Goal: Contribute content: Contribute content

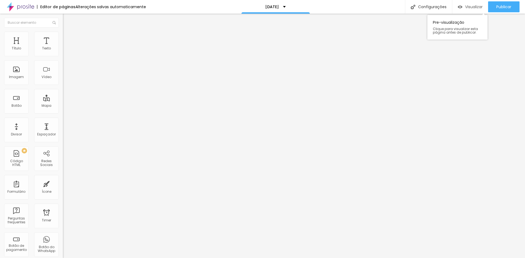
click at [476, 8] on span "Visualizar" at bounding box center [474, 7] width 18 height 4
click at [63, 57] on span "Titulo 3" at bounding box center [70, 53] width 15 height 6
click at [68, 57] on span "Titulo 3" at bounding box center [75, 54] width 15 height 5
click at [63, 61] on span "Titulo 4" at bounding box center [70, 58] width 14 height 5
click at [63, 64] on span "Titulo 5" at bounding box center [69, 62] width 12 height 5
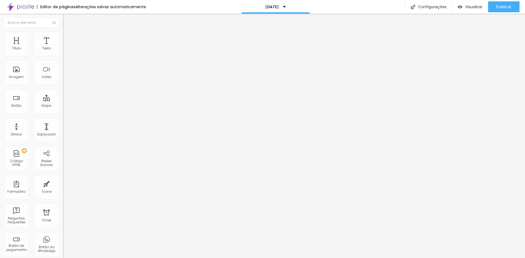
click at [63, 64] on div "Titulo 5 H5" at bounding box center [94, 61] width 63 height 5
click at [63, 60] on span "Titulo 4" at bounding box center [70, 57] width 14 height 5
click at [63, 68] on span "Titulo 6" at bounding box center [68, 65] width 10 height 4
click at [68, 37] on span "Avançado" at bounding box center [77, 35] width 18 height 5
click at [68, 32] on span "Estilo" at bounding box center [72, 30] width 8 height 5
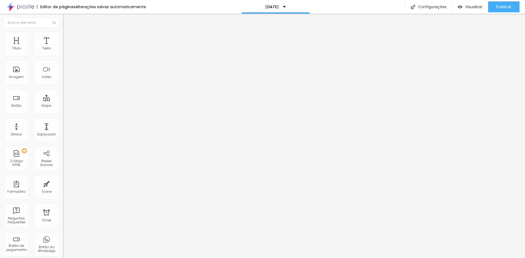
click at [63, 63] on span "Titulo 5" at bounding box center [69, 60] width 12 height 5
type input "1.3"
type input "1.2"
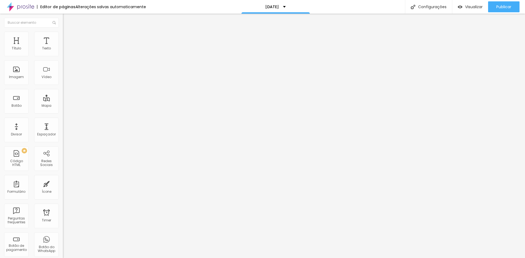
type input "1.1"
type input "1"
type input "0.9"
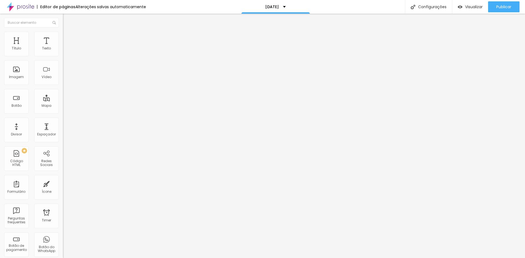
type input "0.9"
type input "1"
type input "1.1"
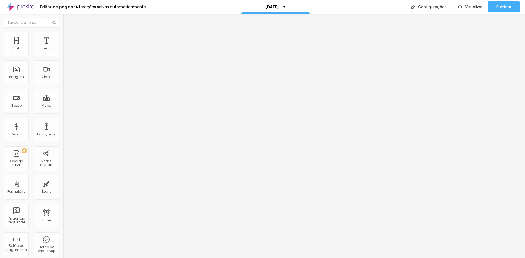
type input "1.2"
drag, startPoint x: 34, startPoint y: 74, endPoint x: 28, endPoint y: 75, distance: 6.0
type input "1.2"
click at [63, 255] on input "range" at bounding box center [80, 257] width 35 height 4
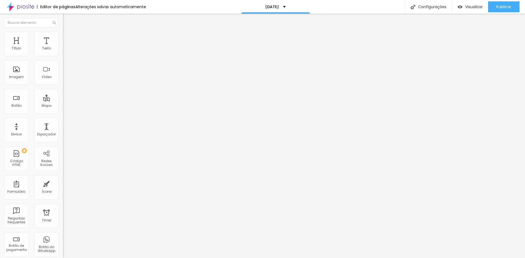
type input "19"
type input "18"
type input "17"
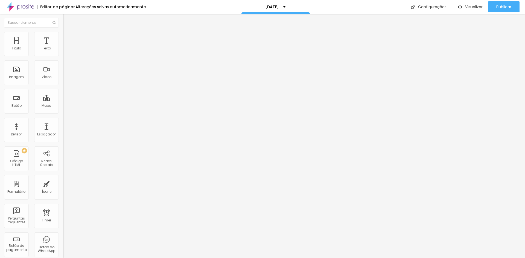
type input "17"
type input "16"
type input "15"
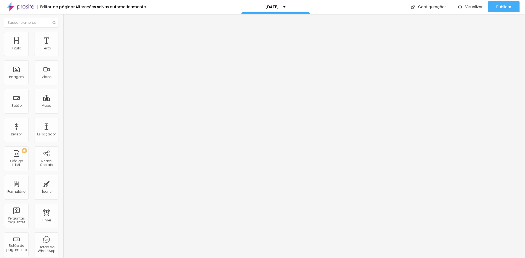
type input "14"
type input "13"
drag, startPoint x: 30, startPoint y: 55, endPoint x: 19, endPoint y: 55, distance: 10.9
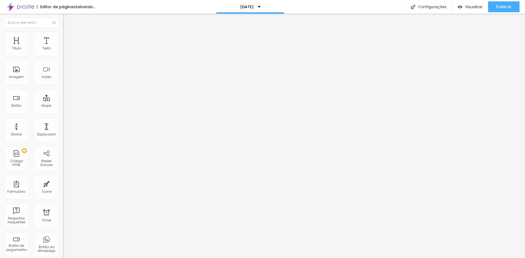
type input "13"
click at [63, 101] on input "range" at bounding box center [80, 103] width 35 height 4
type input "1.3"
type input "1.5"
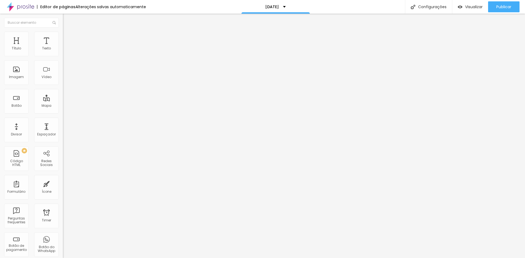
type input "1.5"
type input "1.6"
type input "1.7"
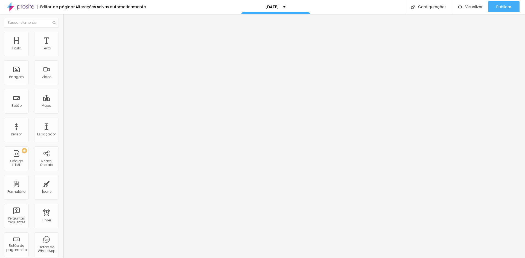
type input "1.8"
drag, startPoint x: 27, startPoint y: 75, endPoint x: 42, endPoint y: 75, distance: 15.3
type input "1.8"
click at [63, 255] on input "range" at bounding box center [80, 257] width 35 height 4
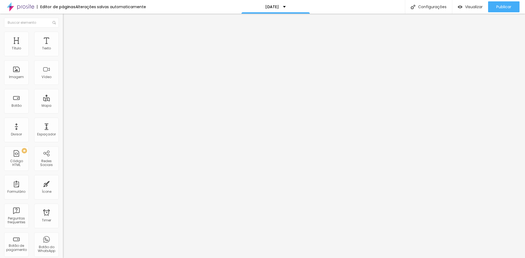
type input "1.9"
type input "2"
drag, startPoint x: 42, startPoint y: 74, endPoint x: 46, endPoint y: 74, distance: 4.6
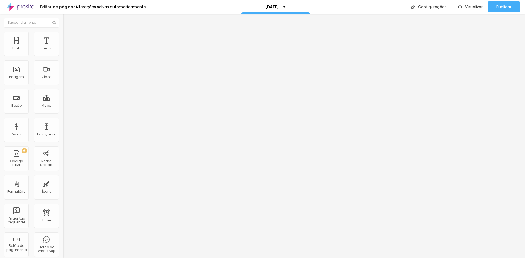
type input "2"
click at [63, 255] on input "range" at bounding box center [80, 257] width 35 height 4
click at [497, 8] on span "Publicar" at bounding box center [503, 7] width 15 height 4
type input "19"
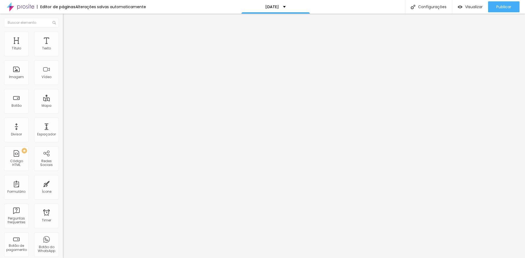
type input "18"
type input "17"
type input "16"
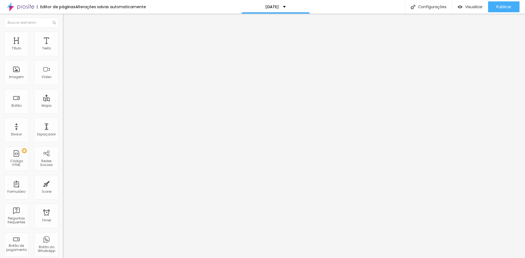
type input "16"
type input "15"
type input "14"
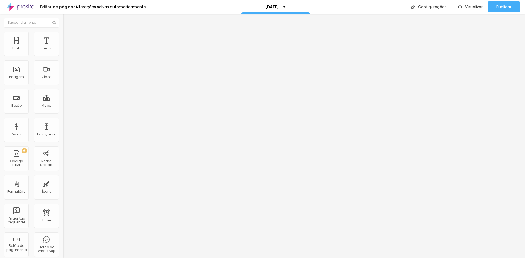
drag, startPoint x: 28, startPoint y: 53, endPoint x: 21, endPoint y: 53, distance: 7.1
type input "14"
click at [63, 101] on input "range" at bounding box center [80, 103] width 35 height 4
click at [507, 5] on span "Publicar" at bounding box center [503, 7] width 15 height 4
click at [478, 8] on span "Visualizar" at bounding box center [474, 7] width 18 height 4
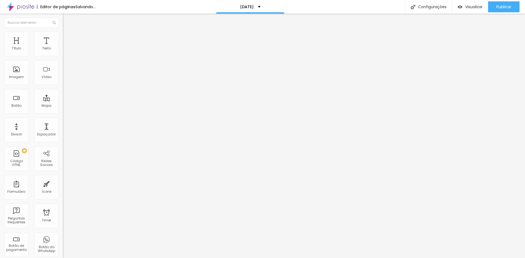
click at [63, 47] on span "Trocar imagem" at bounding box center [78, 44] width 30 height 5
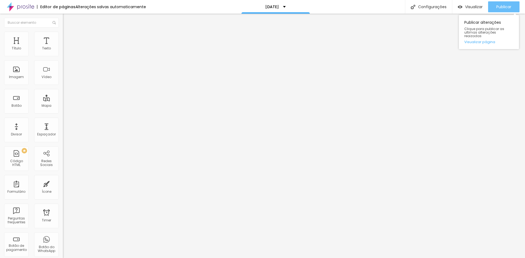
click at [491, 5] on button "Publicar" at bounding box center [503, 6] width 31 height 11
click at [43, 50] on div "Texto" at bounding box center [46, 48] width 9 height 4
click at [45, 46] on div "Texto" at bounding box center [46, 48] width 9 height 4
click at [63, 68] on div "Titulo 6 H6" at bounding box center [94, 65] width 63 height 3
click at [63, 63] on span "Titulo 5" at bounding box center [69, 60] width 12 height 5
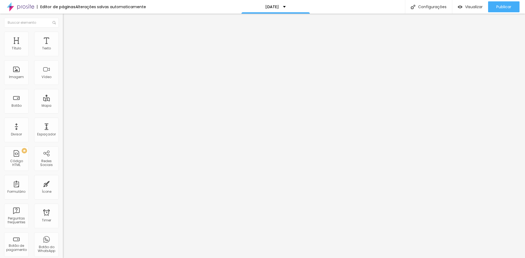
click at [63, 68] on span "Titulo 6" at bounding box center [68, 66] width 10 height 4
click at [63, 46] on div "Titulo 1 H1" at bounding box center [94, 42] width 63 height 5
click at [63, 52] on span "Titulo 2" at bounding box center [72, 48] width 18 height 7
click at [63, 57] on span "Titulo 3" at bounding box center [70, 53] width 15 height 6
click at [63, 64] on span "Titulo 5" at bounding box center [69, 61] width 12 height 5
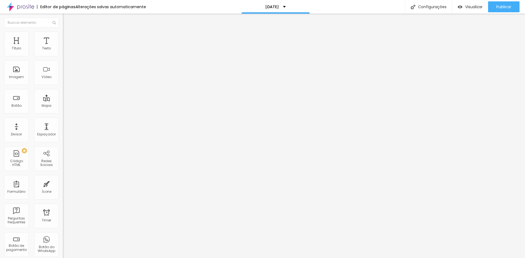
click at [63, 71] on div "Tipografia" at bounding box center [94, 69] width 63 height 3
click at [65, 81] on icon "button" at bounding box center [66, 79] width 3 height 3
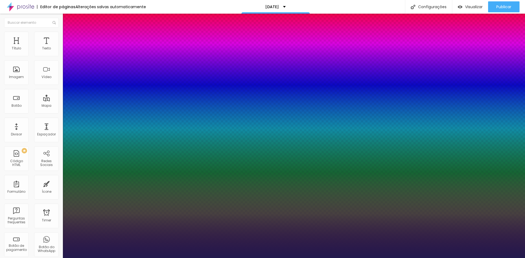
type input "1"
type input "35"
type input "1"
type input "26"
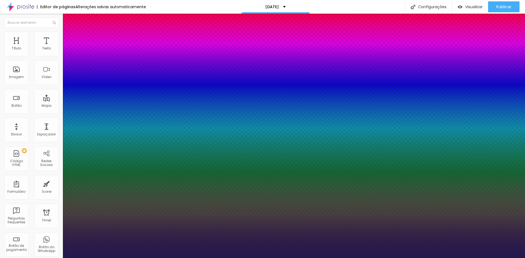
type input "1"
type input "22"
type input "1"
type input "19"
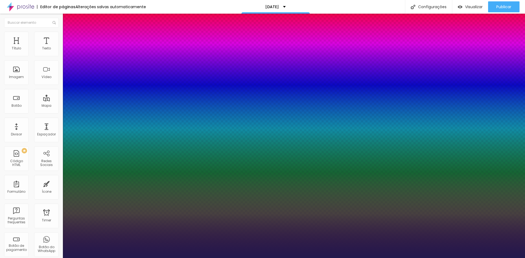
type input "19"
type input "1"
type input "18"
type input "1"
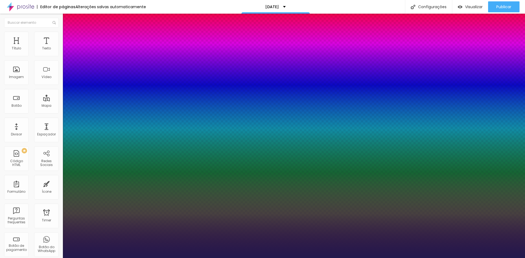
type input "19"
type input "1"
type input "20"
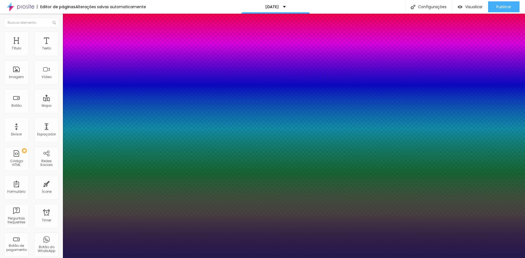
type input "1"
type input "22"
type input "1"
type input "24"
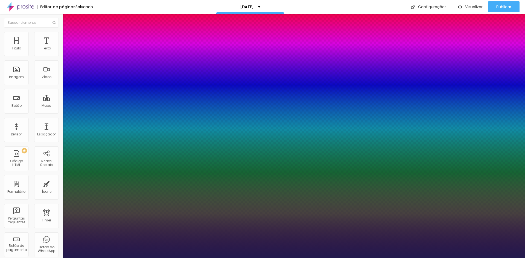
type input "24"
type input "1"
drag, startPoint x: 83, startPoint y: 156, endPoint x: 77, endPoint y: 155, distance: 5.7
type input "24"
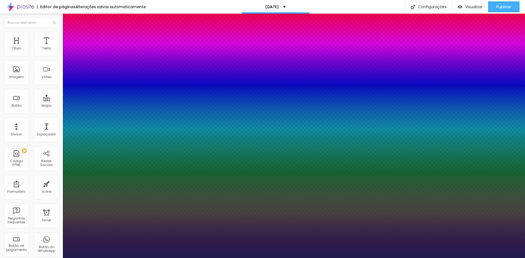
type input "1"
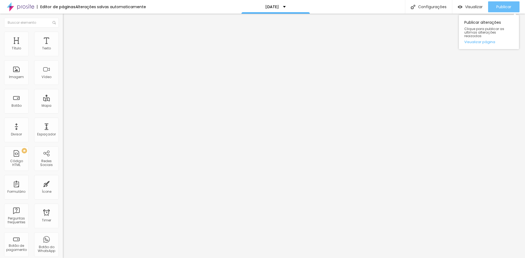
click at [503, 4] on div "Publicar" at bounding box center [503, 6] width 15 height 11
click at [65, 81] on icon "button" at bounding box center [66, 79] width 3 height 3
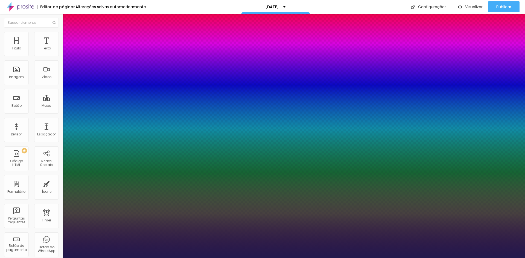
type input "1"
type input "18"
type input "1"
type input "15"
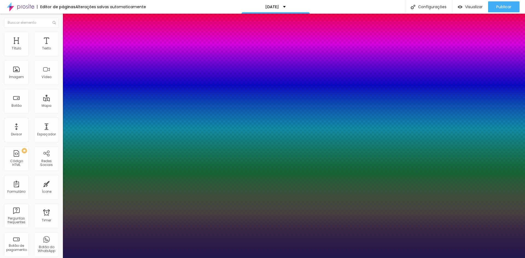
type input "15"
type input "1"
type input "13"
type input "1"
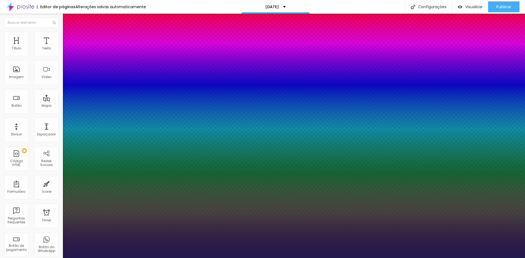
type input "14"
type input "1"
type input "15"
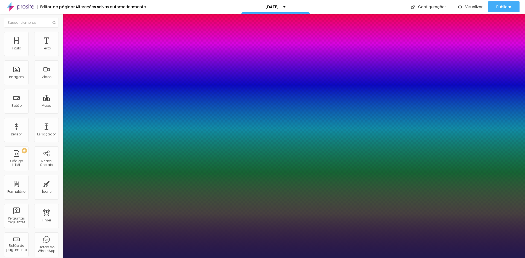
type input "1"
type input "16"
type input "1"
type input "17"
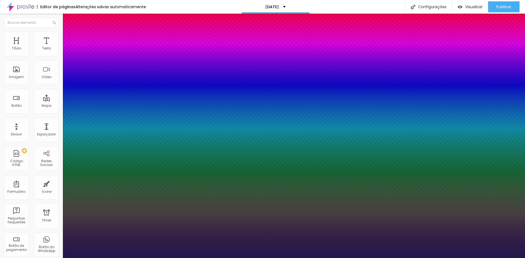
type input "17"
type input "1"
type input "18"
type input "1"
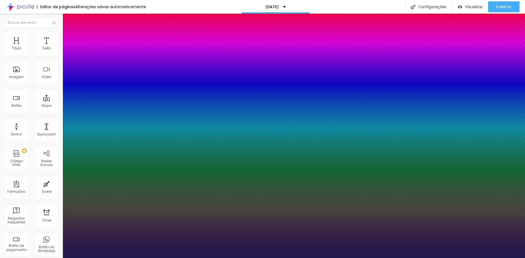
type input "19"
type input "1"
type input "18"
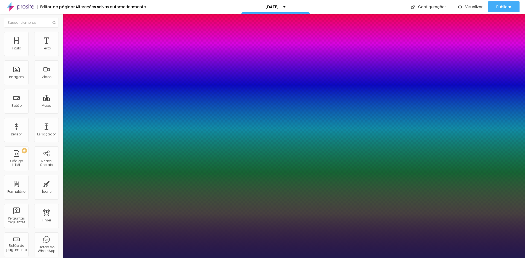
type input "1"
type input "17"
type input "1"
type input "18"
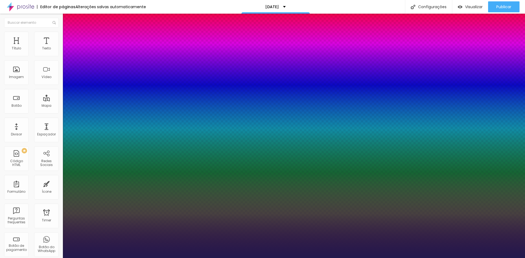
type input "18"
type input "1"
type input "18"
type input "1"
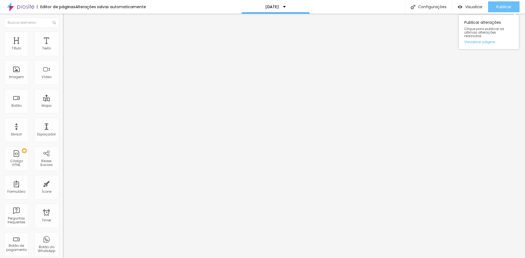
click at [497, 7] on span "Publicar" at bounding box center [503, 7] width 15 height 4
click at [63, 63] on span "Titulo 5" at bounding box center [69, 60] width 12 height 5
click at [63, 68] on div "Titulo 6 H6" at bounding box center [94, 65] width 63 height 3
type input "42"
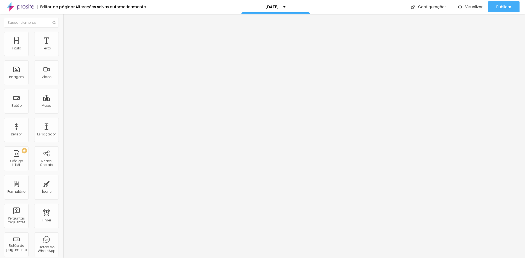
type input "30"
type input "29"
type input "27"
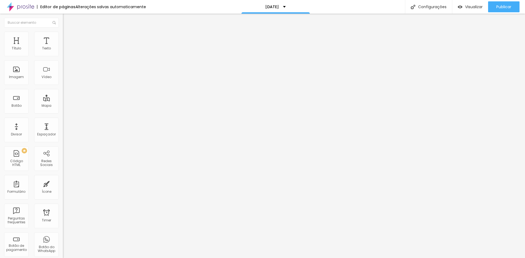
type input "27"
type input "26"
type input "25"
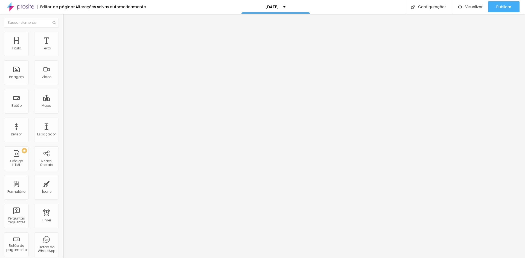
type input "24"
drag, startPoint x: 25, startPoint y: 114, endPoint x: 17, endPoint y: 113, distance: 7.9
click at [63, 131] on input "range" at bounding box center [80, 133] width 35 height 4
type input "23"
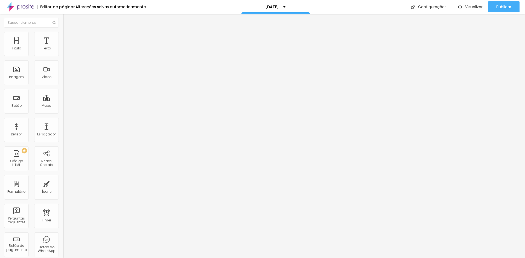
type input "23"
type input "22"
type input "21"
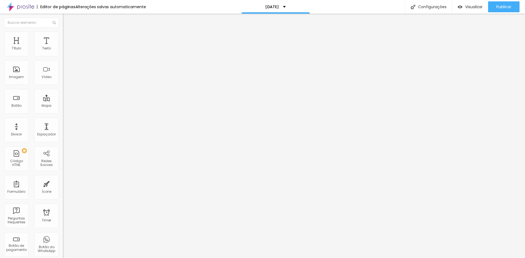
type input "20"
type input "19"
type input "18"
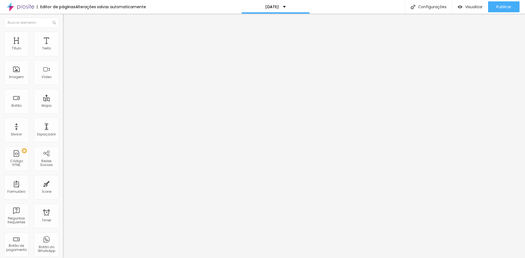
type input "18"
type input "17"
drag, startPoint x: 17, startPoint y: 115, endPoint x: 14, endPoint y: 116, distance: 2.7
type input "17"
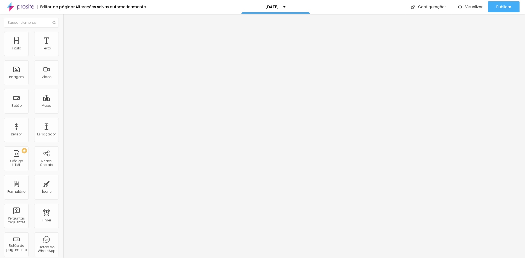
click at [63, 131] on input "range" at bounding box center [80, 133] width 35 height 4
type input "1.2"
type input "1.1"
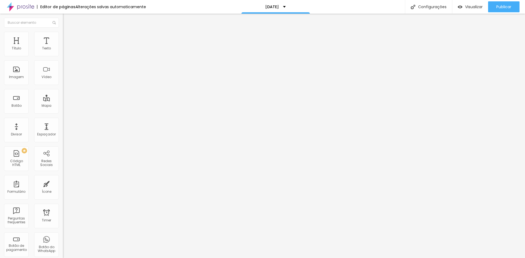
type input "1.2"
type input "1.3"
type input "1.4"
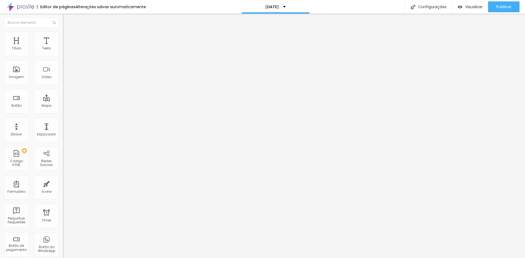
type input "1.4"
type input "1.5"
drag, startPoint x: 32, startPoint y: 135, endPoint x: 34, endPoint y: 135, distance: 2.7
type input "1.5"
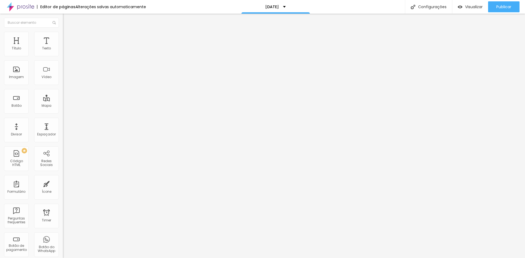
click at [513, 7] on button "Publicar" at bounding box center [503, 6] width 31 height 11
click at [508, 7] on span "Publicar" at bounding box center [503, 7] width 15 height 4
